Goal: Transaction & Acquisition: Book appointment/travel/reservation

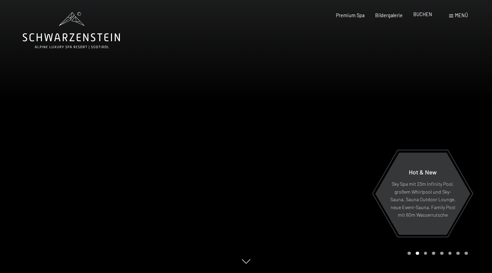
click at [427, 16] on span "BUCHEN" at bounding box center [423, 14] width 19 height 6
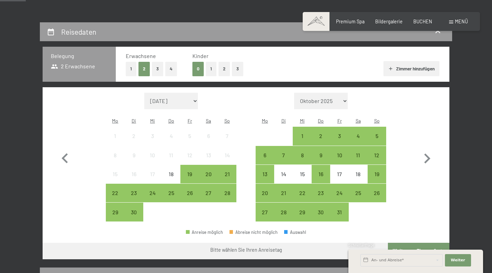
scroll to position [118, 0]
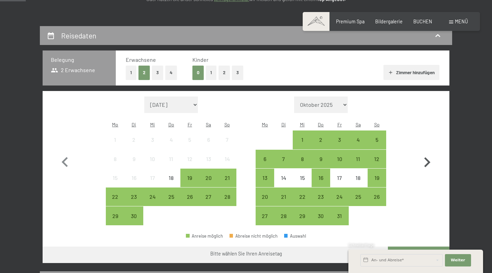
click at [432, 159] on icon "button" at bounding box center [427, 163] width 20 height 20
select select "2025-10-01"
select select "2025-11-01"
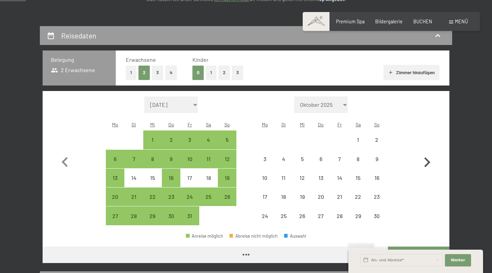
click at [432, 159] on icon "button" at bounding box center [427, 163] width 20 height 20
select select "2025-11-01"
select select "2025-12-01"
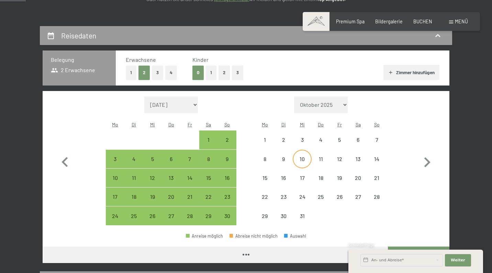
select select "2025-11-01"
select select "2025-12-01"
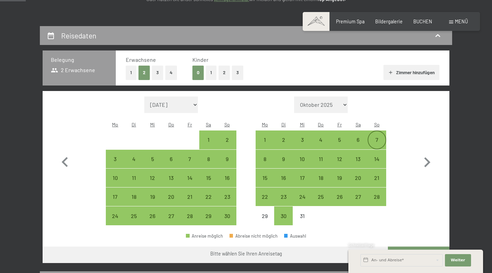
click at [373, 137] on div "7" at bounding box center [377, 145] width 17 height 17
select select "2025-11-01"
select select "2025-12-01"
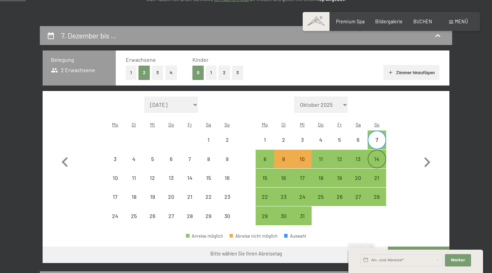
click at [382, 156] on div "14" at bounding box center [377, 164] width 17 height 17
select select "2025-11-01"
select select "2025-12-01"
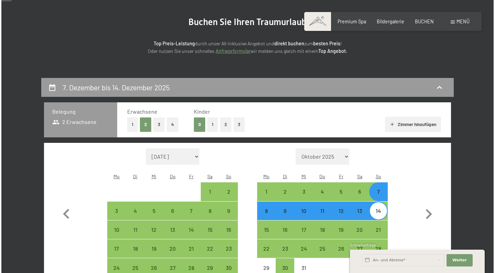
scroll to position [69, 0]
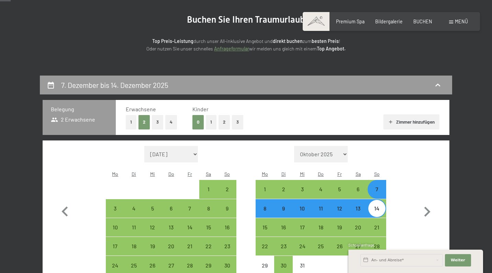
click at [451, 21] on span at bounding box center [451, 22] width 4 height 3
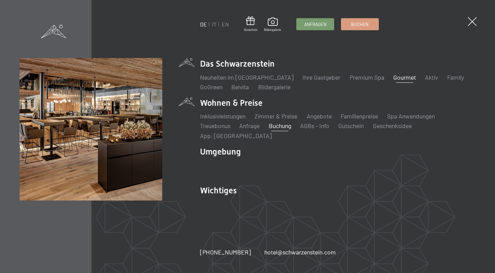
click at [393, 81] on link "Gourmet" at bounding box center [404, 78] width 23 height 8
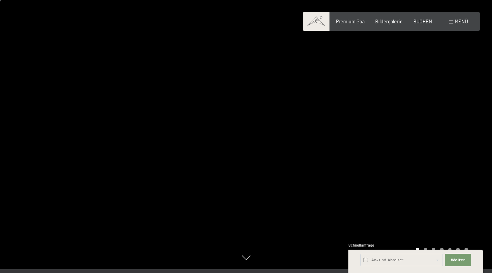
scroll to position [2, 0]
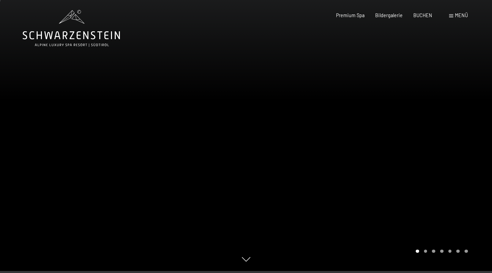
click at [450, 183] on div at bounding box center [369, 134] width 246 height 273
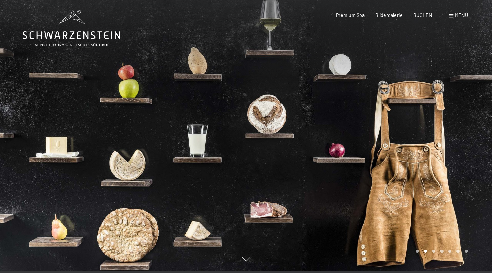
click at [454, 171] on div at bounding box center [369, 134] width 246 height 273
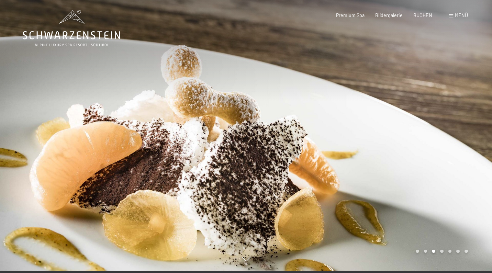
click at [454, 171] on div at bounding box center [369, 134] width 246 height 273
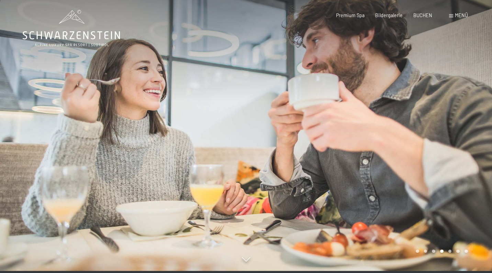
click at [454, 171] on div at bounding box center [369, 134] width 246 height 273
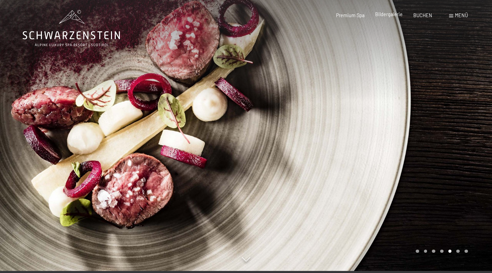
click at [393, 18] on div "Premium Spa Bildergalerie BUCHEN" at bounding box center [379, 15] width 128 height 7
click at [393, 14] on span "Bildergalerie" at bounding box center [389, 14] width 28 height 6
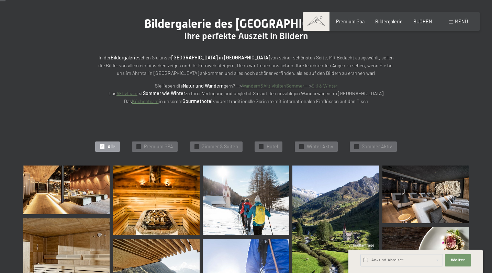
scroll to position [78, 0]
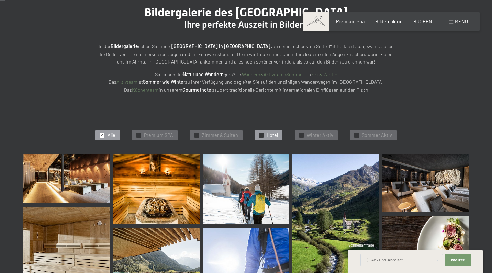
click at [268, 134] on span "Hotel" at bounding box center [272, 135] width 11 height 7
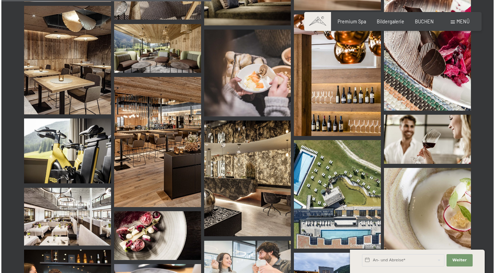
scroll to position [521, 0]
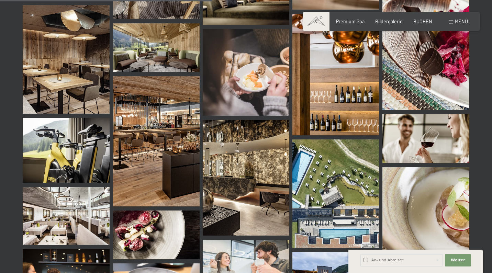
click at [454, 19] on div "Menü" at bounding box center [458, 21] width 19 height 7
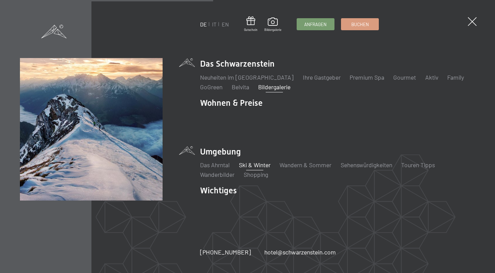
click at [244, 161] on link "Ski & Winter" at bounding box center [255, 165] width 32 height 8
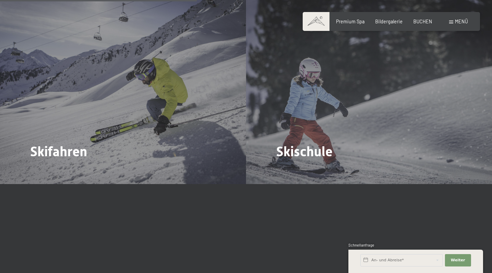
scroll to position [851, 0]
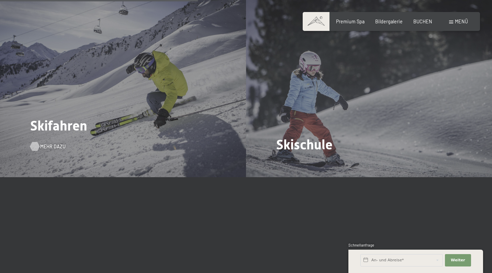
click at [53, 143] on span "Mehr dazu" at bounding box center [52, 146] width 25 height 7
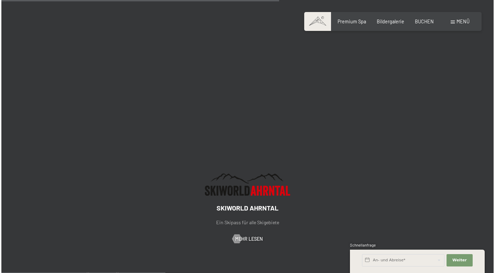
scroll to position [1120, 0]
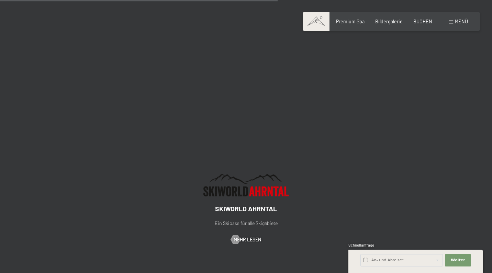
click at [453, 23] on span at bounding box center [451, 22] width 4 height 3
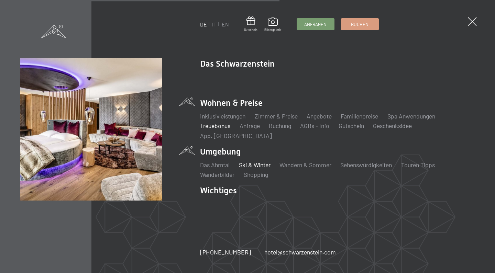
click at [225, 130] on link "Treuebonus" at bounding box center [215, 126] width 30 height 8
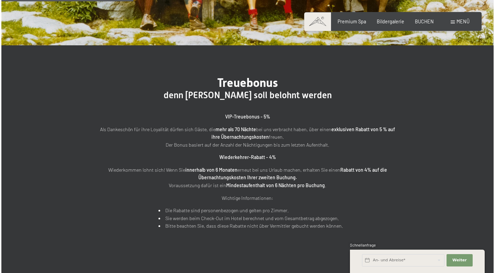
scroll to position [175, 0]
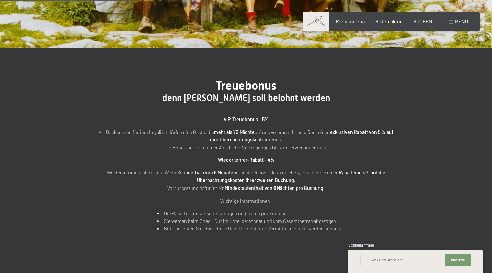
click at [450, 21] on span at bounding box center [451, 22] width 4 height 3
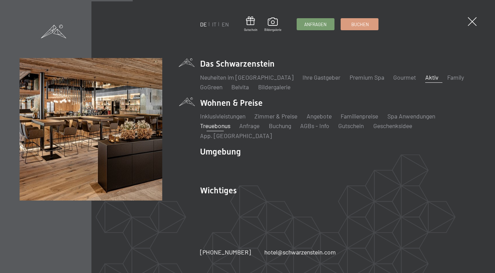
click at [425, 81] on link "Aktiv" at bounding box center [431, 78] width 13 height 8
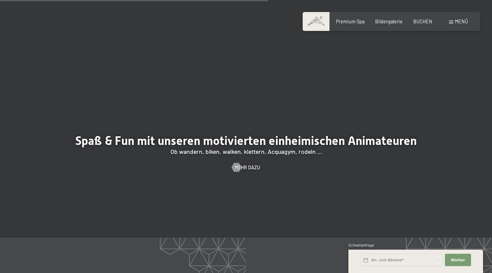
scroll to position [897, 0]
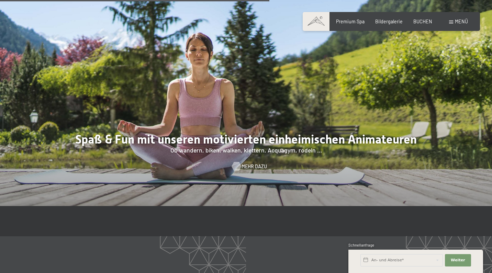
click at [243, 163] on span "Mehr dazu" at bounding box center [254, 166] width 25 height 7
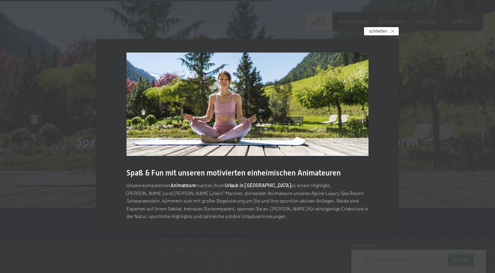
click at [386, 30] on span "schließen" at bounding box center [378, 31] width 19 height 6
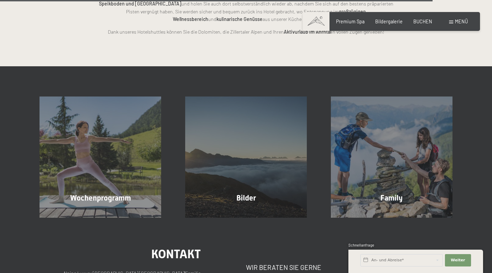
scroll to position [1470, 0]
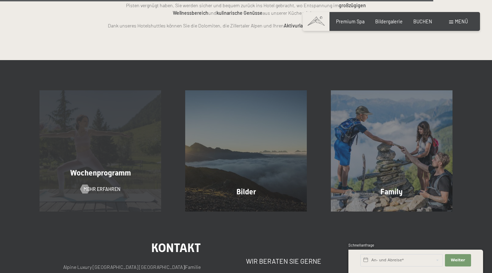
click at [92, 153] on div "Wochenprogramm Mehr erfahren" at bounding box center [101, 150] width 146 height 121
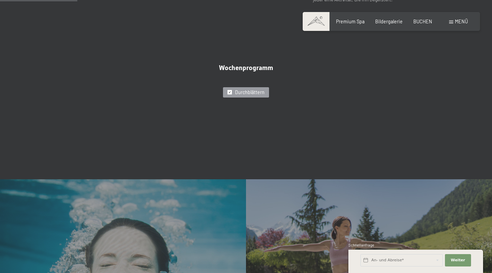
scroll to position [347, 0]
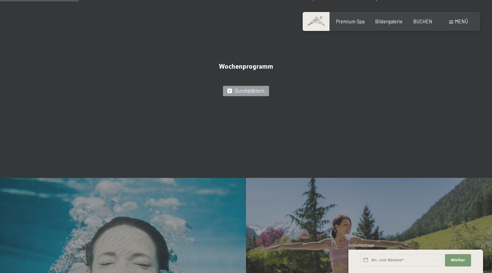
click at [249, 88] on span "Durchblättern" at bounding box center [250, 91] width 30 height 7
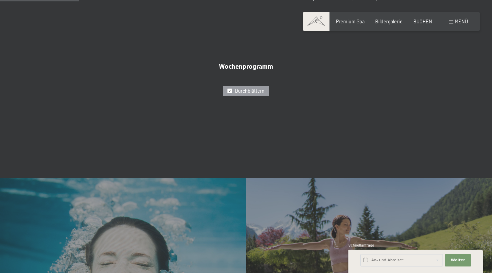
click at [231, 89] on span "✓" at bounding box center [230, 91] width 3 height 4
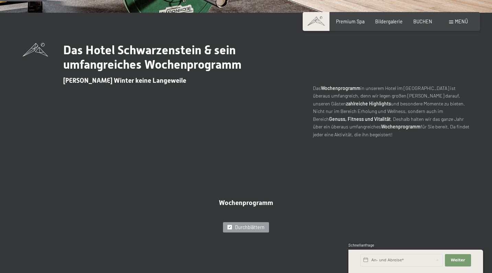
scroll to position [212, 0]
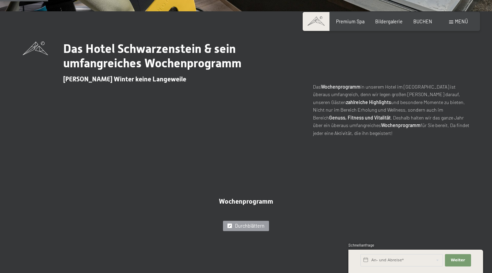
click at [401, 137] on div "Das Hotel Schwarzenstein & sein umfangreiches Wochenprogramm Sommer wie Winter …" at bounding box center [246, 89] width 492 height 156
click at [254, 225] on span "Durchblättern" at bounding box center [250, 226] width 30 height 7
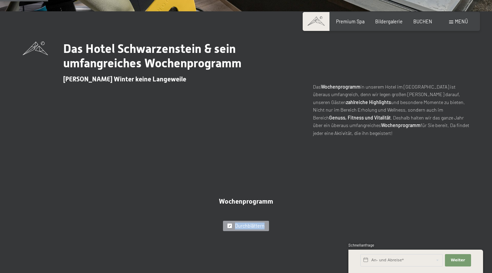
click at [254, 225] on span "Durchblättern" at bounding box center [250, 226] width 30 height 7
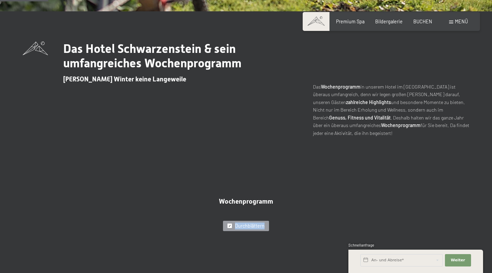
click at [254, 225] on span "Durchblättern" at bounding box center [250, 226] width 30 height 7
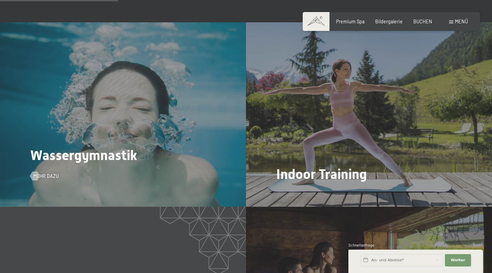
scroll to position [491, 0]
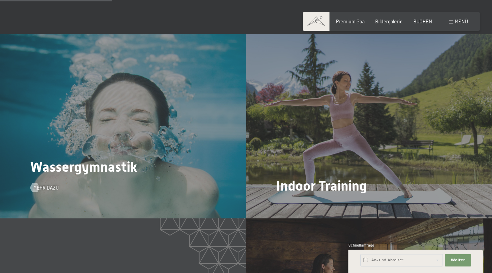
click at [195, 172] on div "Wassergymnastik Mehr dazu" at bounding box center [123, 126] width 246 height 185
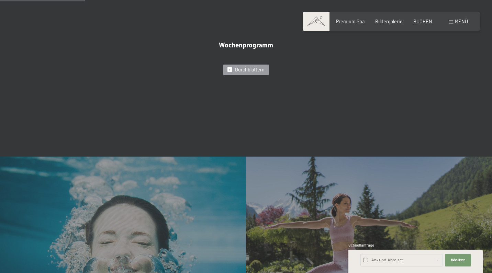
scroll to position [368, 0]
click at [259, 70] on span "Durchblättern" at bounding box center [250, 70] width 30 height 7
click at [230, 68] on span "✓" at bounding box center [230, 70] width 3 height 4
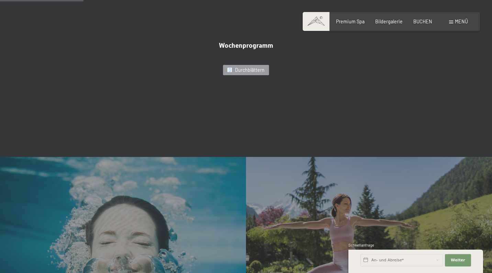
click at [230, 68] on span "✓" at bounding box center [230, 70] width 3 height 4
click at [244, 68] on span "Durchblättern" at bounding box center [250, 70] width 30 height 7
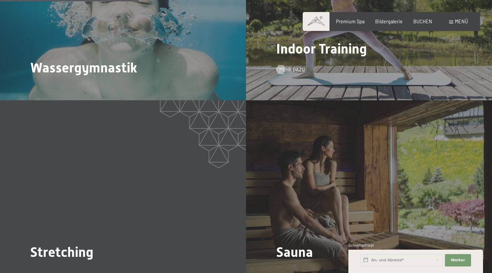
scroll to position [610, 0]
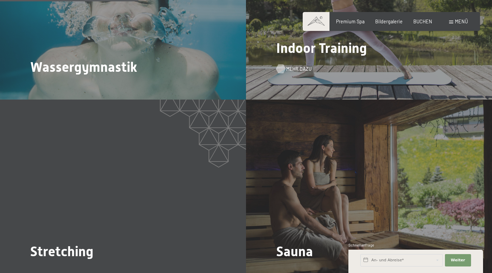
click at [302, 68] on span "Mehr dazu" at bounding box center [298, 69] width 25 height 7
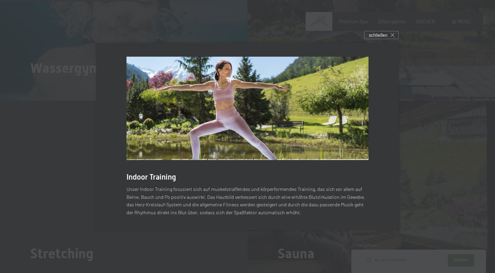
click at [480, 81] on div at bounding box center [247, 136] width 495 height 273
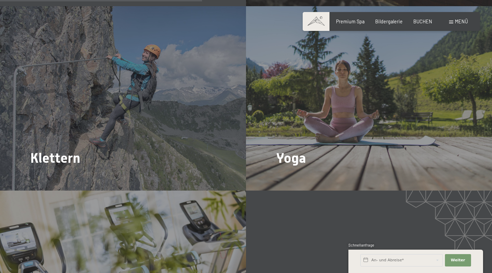
scroll to position [889, 0]
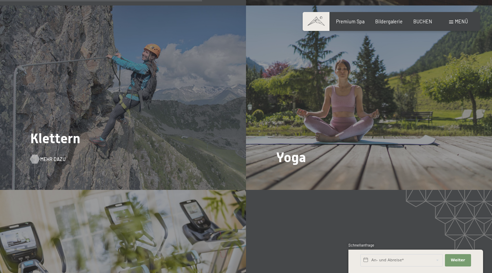
click at [43, 161] on span "Mehr dazu" at bounding box center [52, 159] width 25 height 7
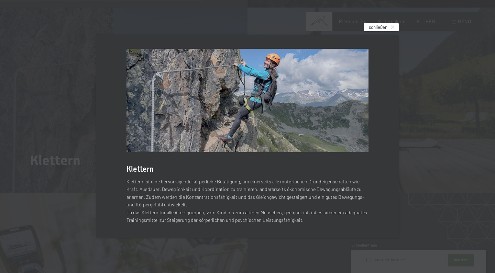
click at [384, 30] on span "schließen" at bounding box center [378, 27] width 19 height 6
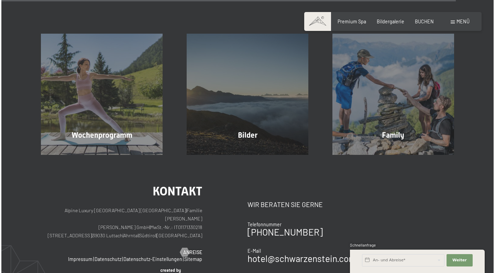
scroll to position [2028, 0]
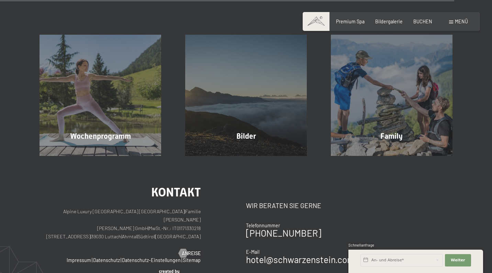
click at [459, 21] on span "Menü" at bounding box center [461, 22] width 13 height 6
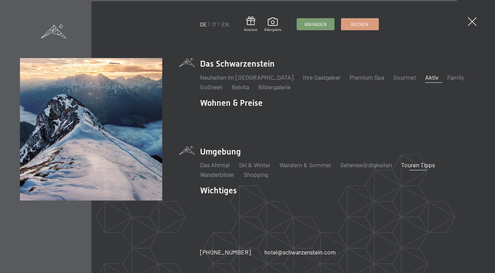
click at [433, 161] on link "Touren Tipps" at bounding box center [418, 165] width 34 height 8
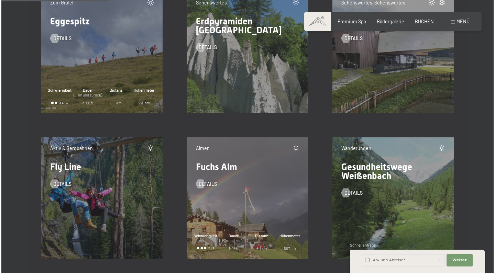
scroll to position [2276, 0]
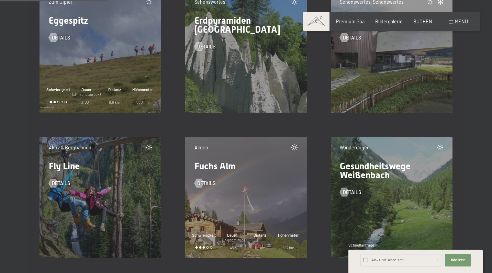
click at [457, 24] on div "Menü" at bounding box center [458, 21] width 19 height 7
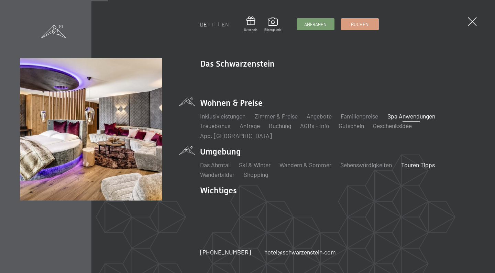
click at [415, 120] on link "Spa Anwendungen" at bounding box center [412, 116] width 48 height 8
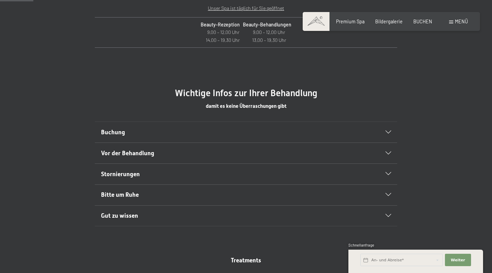
scroll to position [326, 0]
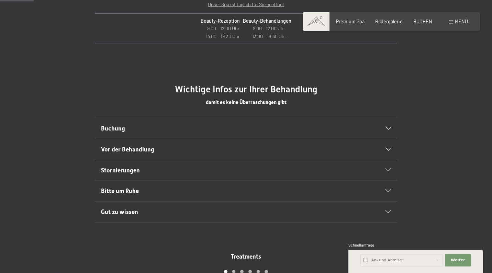
click at [392, 127] on section "Buchung Wir empfehlen Ihnen, die Wellness- und Beauty-Termine bereits von zu Ha…" at bounding box center [246, 128] width 303 height 21
click at [385, 127] on div at bounding box center [384, 128] width 13 height 3
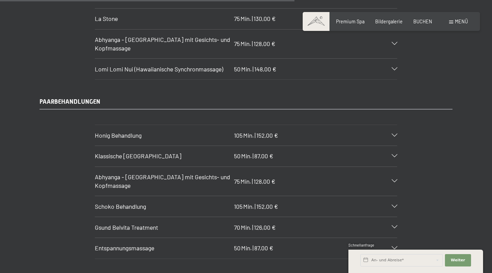
scroll to position [2873, 0]
click at [361, 125] on div "Honig Behandlung 105 Min. | 152,00 €" at bounding box center [246, 135] width 303 height 21
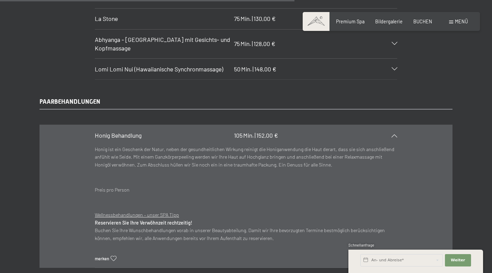
click at [396, 134] on icon at bounding box center [395, 135] width 6 height 3
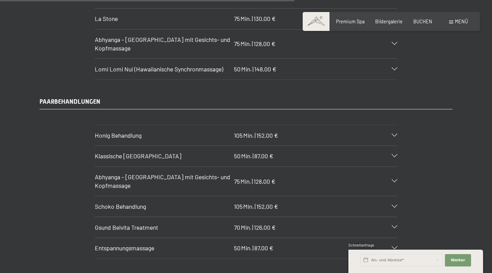
click at [376, 167] on div "Abhyanga - Ganzkörpermassage mit Gesichts- und Kopfmassage 75 Min. | 128,00 €" at bounding box center [246, 181] width 303 height 29
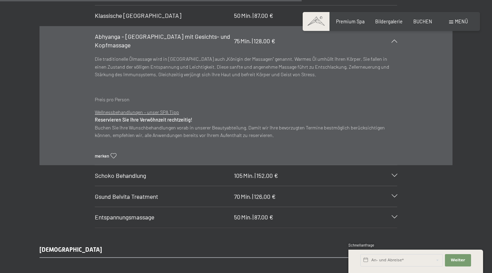
scroll to position [3014, 0]
click at [347, 186] on div "Gsund Belvita Treatment 70 Min. | 126,00 €" at bounding box center [246, 196] width 303 height 21
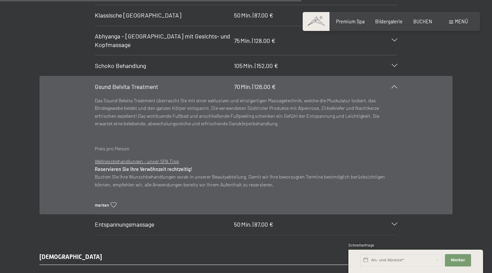
scroll to position [3015, 0]
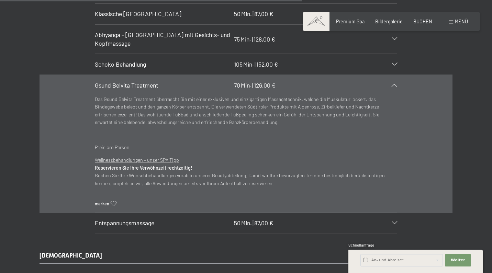
click at [396, 37] on icon at bounding box center [395, 38] width 6 height 3
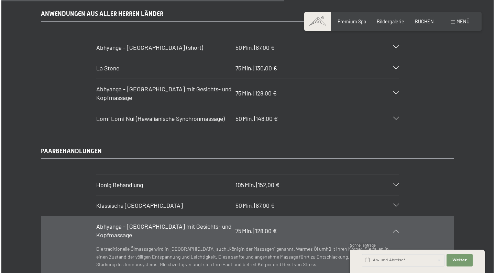
scroll to position [2710, 0]
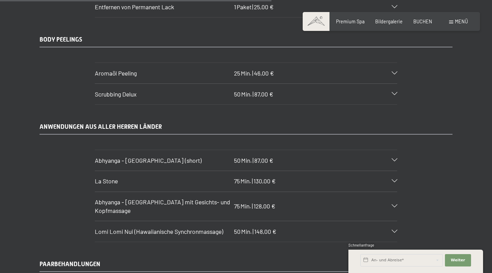
click at [456, 24] on div "Menü" at bounding box center [458, 21] width 19 height 7
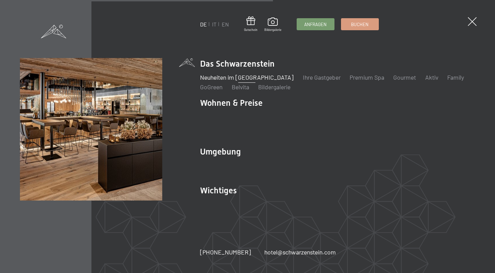
click at [223, 81] on link "Neuheiten im [GEOGRAPHIC_DATA]" at bounding box center [247, 78] width 94 height 8
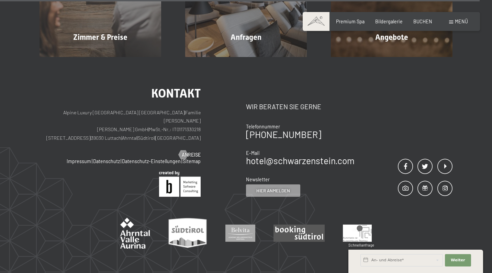
scroll to position [2291, 0]
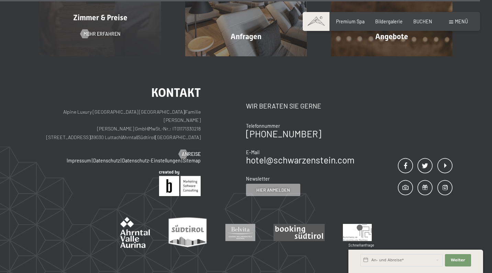
click at [107, 13] on span "Zimmer & Preise" at bounding box center [100, 17] width 54 height 9
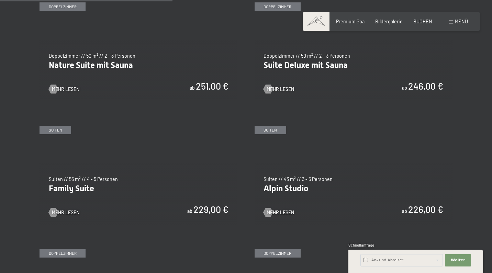
scroll to position [666, 0]
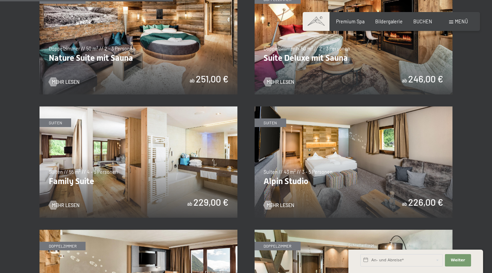
click at [286, 75] on img at bounding box center [354, 38] width 198 height 111
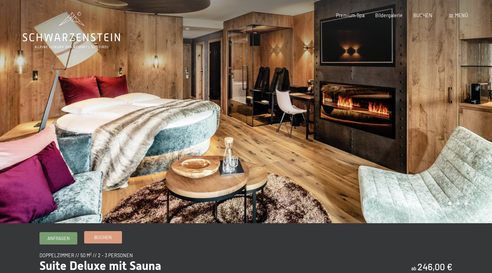
click at [98, 237] on span "Buchen" at bounding box center [103, 238] width 18 height 6
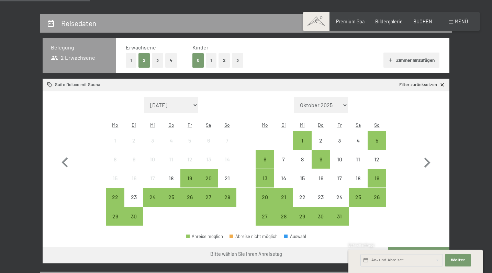
scroll to position [139, 0]
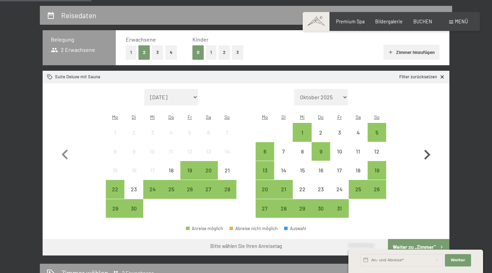
click at [428, 150] on icon "button" at bounding box center [428, 155] width 6 height 10
select select "2025-10-01"
select select "2025-11-01"
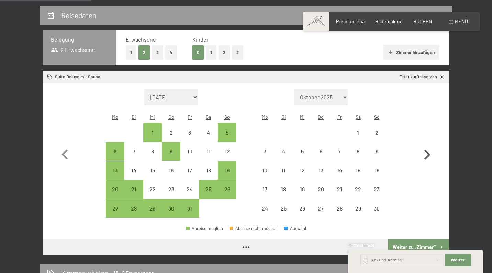
select select "2025-10-01"
select select "2025-11-01"
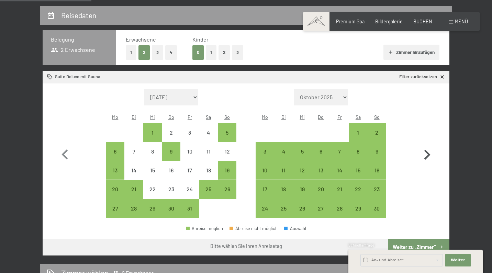
click at [428, 150] on icon "button" at bounding box center [428, 155] width 6 height 10
select select "2025-11-01"
select select "2025-12-01"
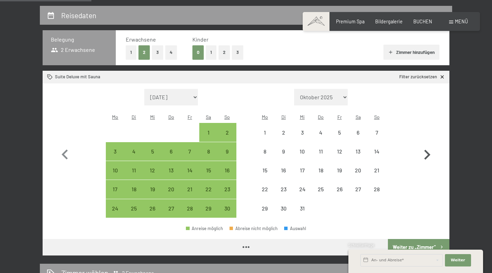
select select "2025-11-01"
select select "2025-12-01"
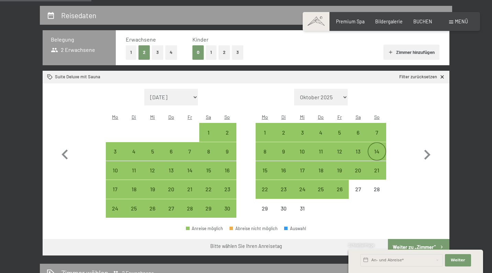
click at [378, 149] on div "14" at bounding box center [377, 157] width 17 height 17
select select "2025-11-01"
select select "2025-12-01"
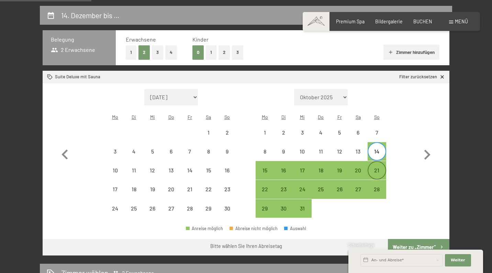
click at [380, 168] on div "21" at bounding box center [377, 176] width 17 height 17
select select "2025-11-01"
select select "2025-12-01"
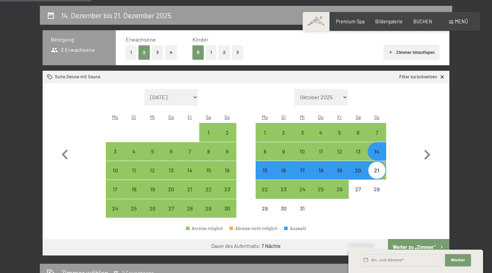
click at [437, 239] on button "Weiter zu „Zimmer“" at bounding box center [419, 247] width 62 height 17
select select "2025-11-01"
select select "2025-12-01"
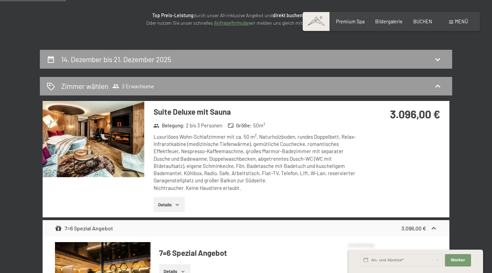
scroll to position [95, 0]
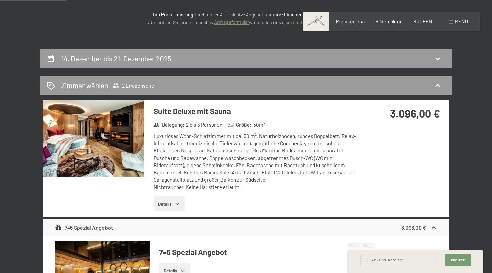
click at [167, 198] on button "Details" at bounding box center [169, 204] width 31 height 15
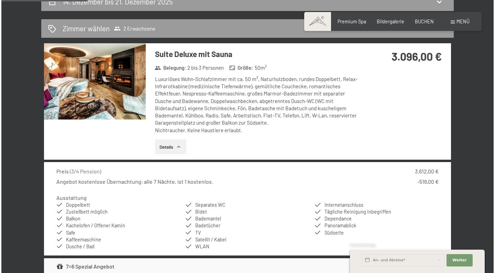
scroll to position [141, 0]
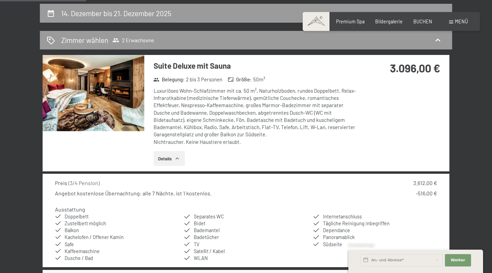
click at [89, 86] on img at bounding box center [94, 93] width 102 height 76
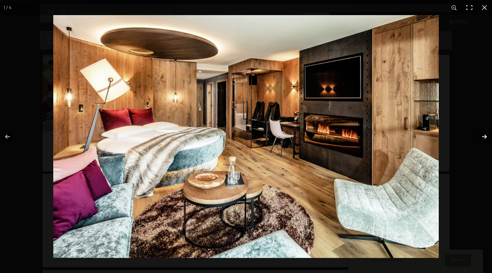
click at [483, 141] on button "button" at bounding box center [480, 137] width 24 height 34
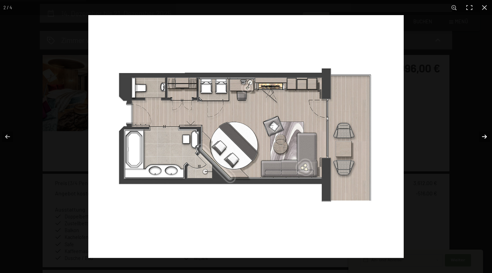
click at [478, 134] on button "button" at bounding box center [480, 137] width 24 height 34
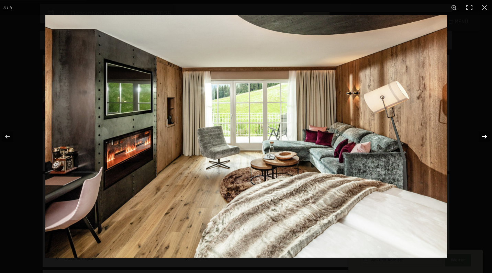
click at [484, 138] on button "button" at bounding box center [480, 137] width 24 height 34
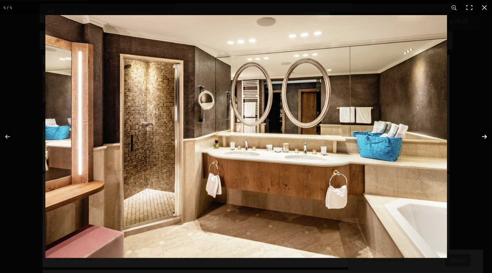
click at [484, 138] on button "button" at bounding box center [480, 137] width 24 height 34
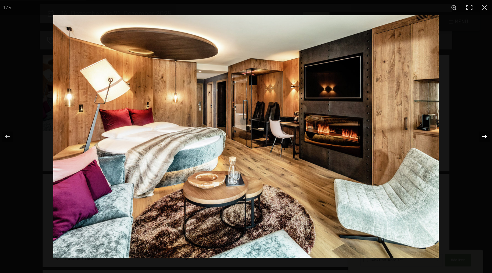
click at [484, 138] on button "button" at bounding box center [480, 137] width 24 height 34
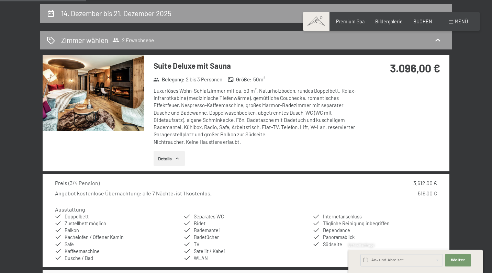
click at [0, 0] on button "button" at bounding box center [0, 0] width 0 height 0
click at [459, 23] on span "Menü" at bounding box center [461, 22] width 13 height 6
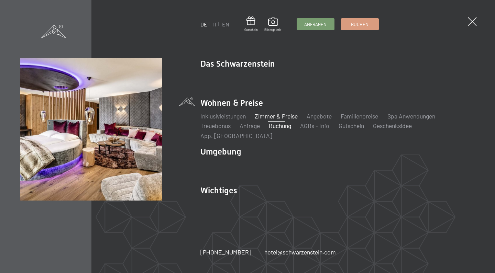
click at [274, 120] on link "Zimmer & Preise" at bounding box center [276, 116] width 43 height 8
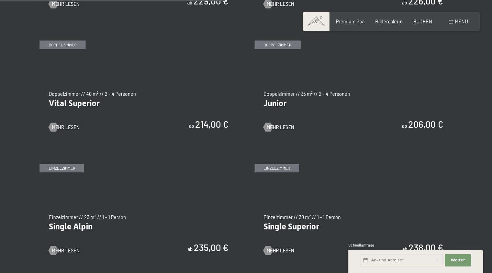
scroll to position [868, 0]
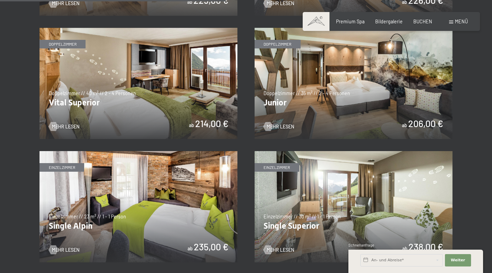
click at [291, 119] on img at bounding box center [354, 83] width 198 height 111
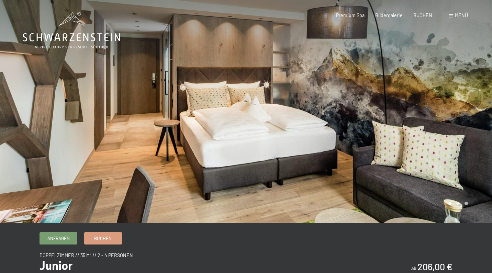
click at [478, 121] on div at bounding box center [369, 112] width 246 height 224
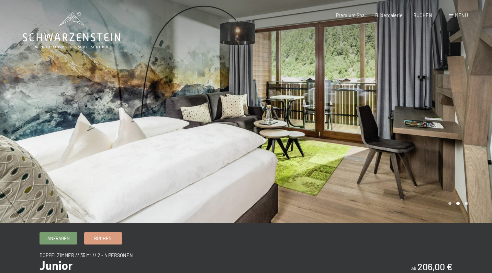
click at [478, 121] on div at bounding box center [369, 112] width 246 height 224
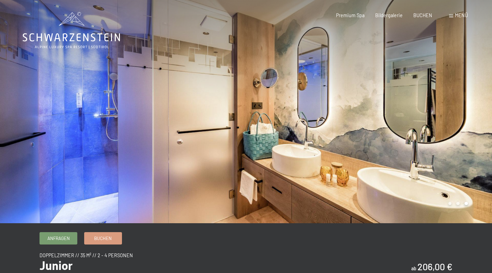
click at [478, 121] on div at bounding box center [369, 112] width 246 height 224
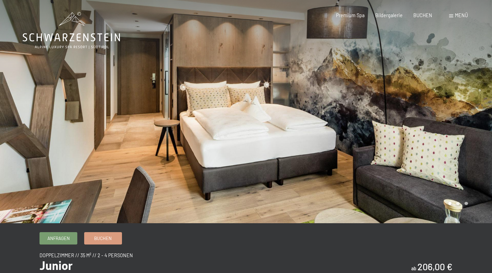
click at [478, 121] on div at bounding box center [369, 112] width 246 height 224
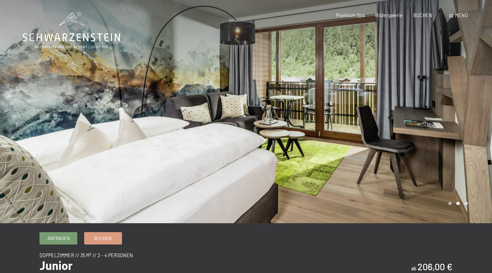
click at [454, 17] on div "Menü" at bounding box center [458, 15] width 19 height 7
